Goal: Use online tool/utility: Utilize a website feature to perform a specific function

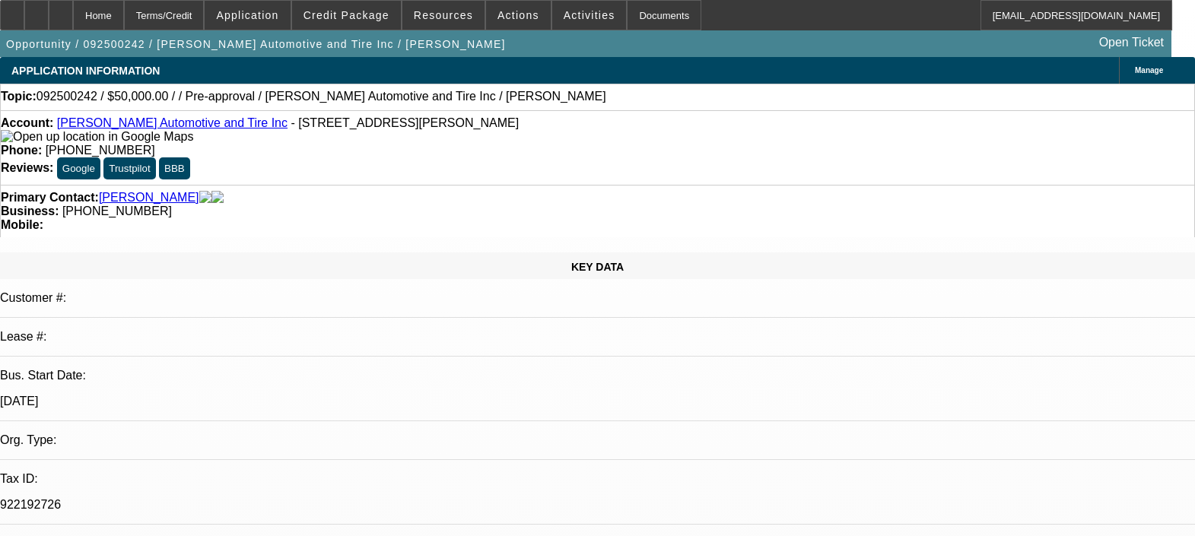
select select "0"
select select "2"
select select "0.1"
select select "4"
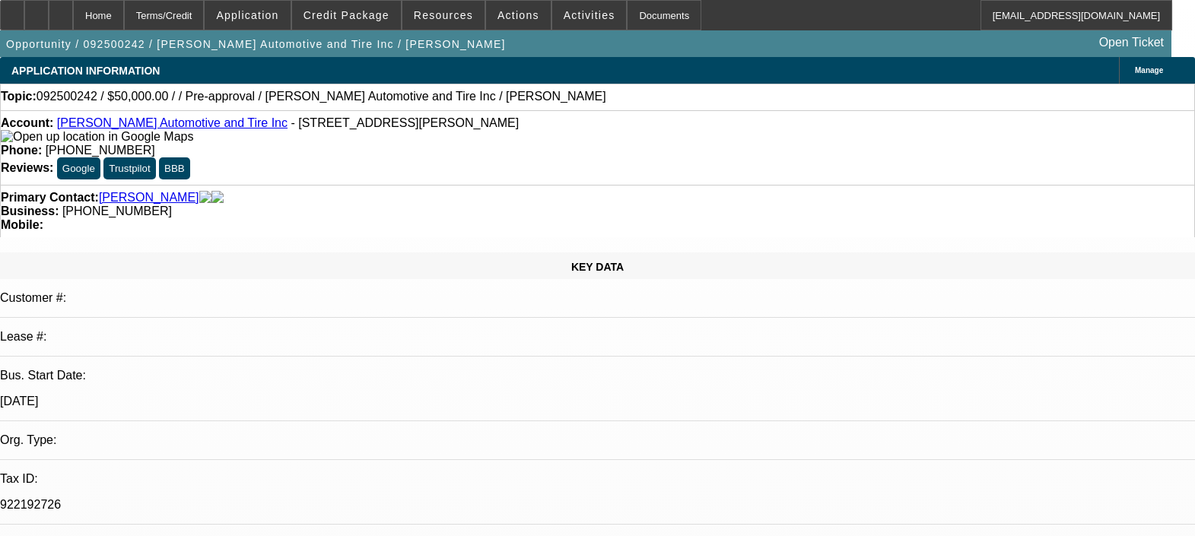
scroll to position [2757, 0]
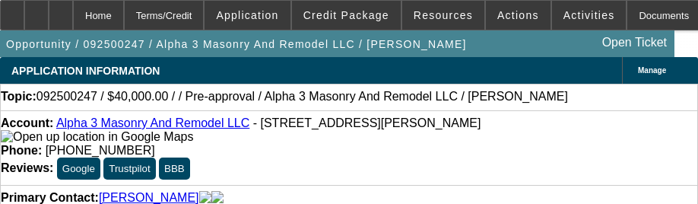
select select "0"
select select "2"
select select "0.1"
select select "4"
